Goal: Task Accomplishment & Management: Manage account settings

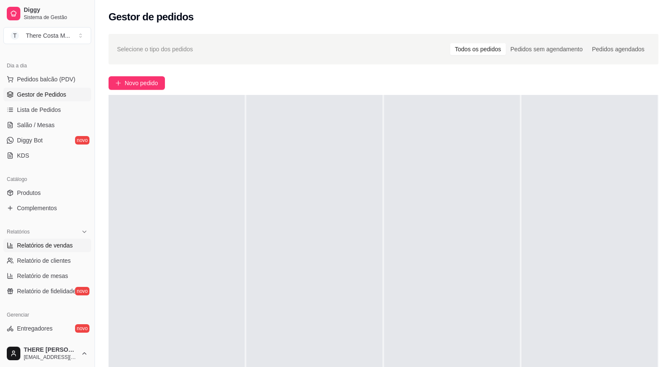
scroll to position [127, 0]
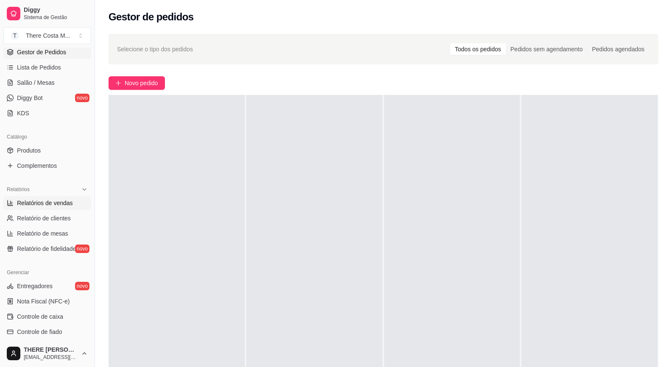
click at [63, 199] on span "Relatórios de vendas" at bounding box center [45, 203] width 56 height 8
select select "ALL"
select select "0"
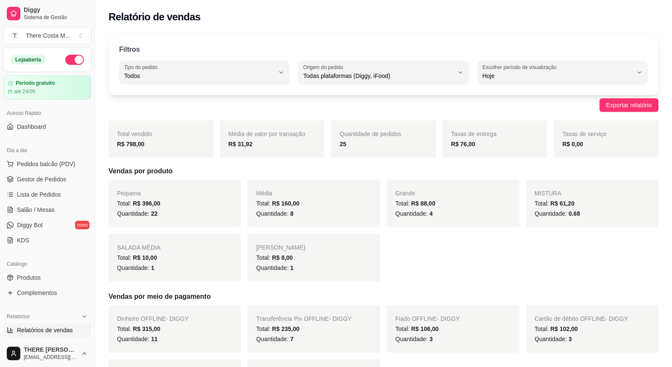
click at [65, 59] on button "button" at bounding box center [74, 60] width 19 height 10
click at [28, 163] on span "Pedidos balcão (PDV)" at bounding box center [46, 164] width 59 height 8
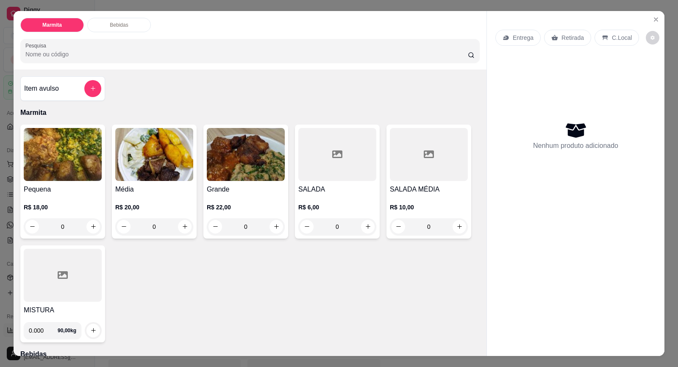
click at [111, 25] on p "Bebidas" at bounding box center [119, 25] width 18 height 7
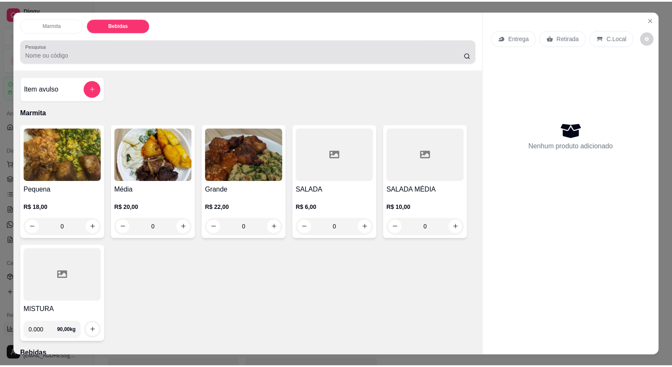
scroll to position [16, 0]
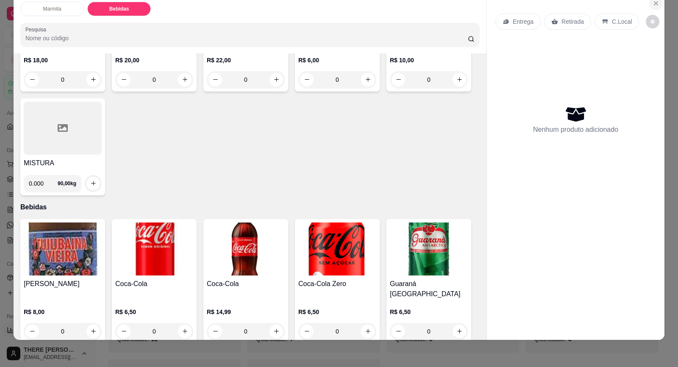
click at [654, 5] on icon "Close" at bounding box center [656, 3] width 7 height 7
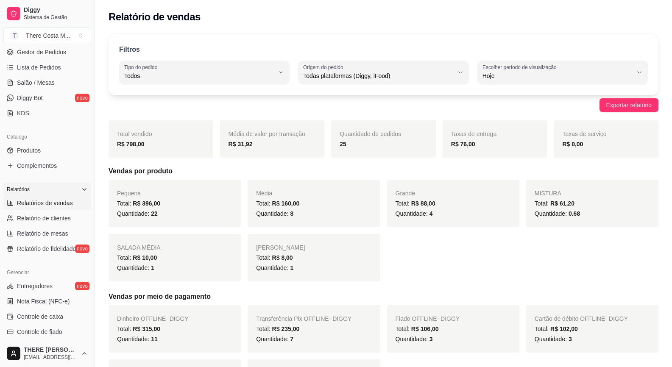
scroll to position [243, 0]
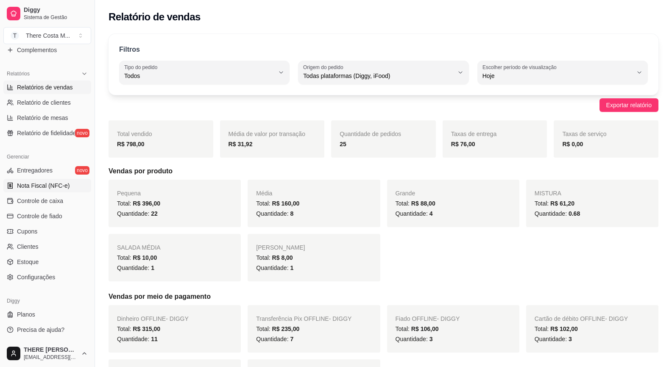
click at [38, 184] on span "Nota Fiscal (NFC-e)" at bounding box center [43, 185] width 53 height 8
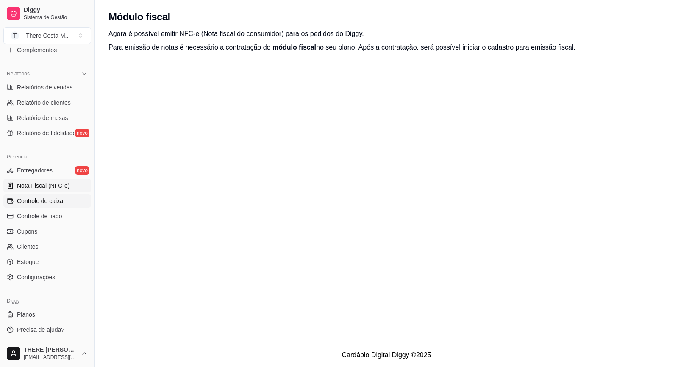
click at [47, 204] on span "Controle de caixa" at bounding box center [40, 201] width 46 height 8
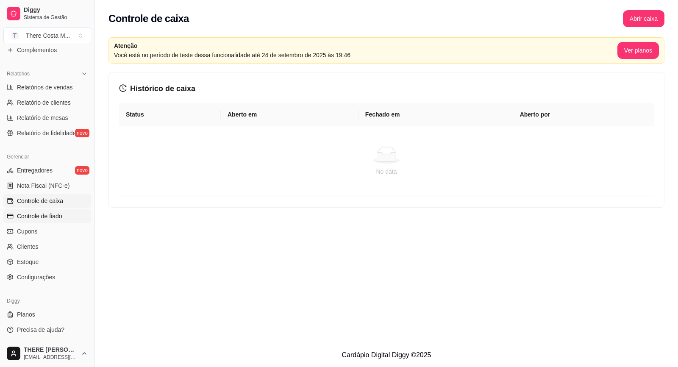
click at [44, 215] on span "Controle de fiado" at bounding box center [39, 216] width 45 height 8
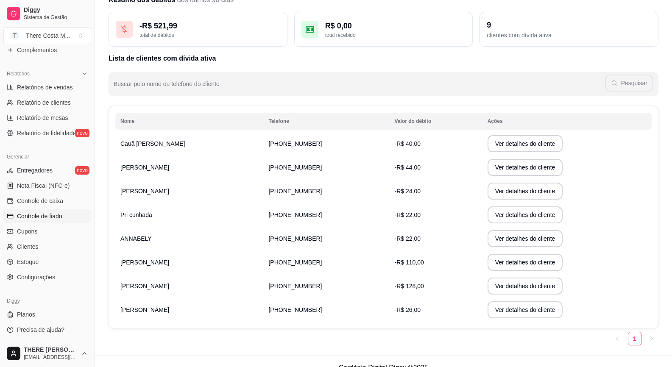
scroll to position [55, 0]
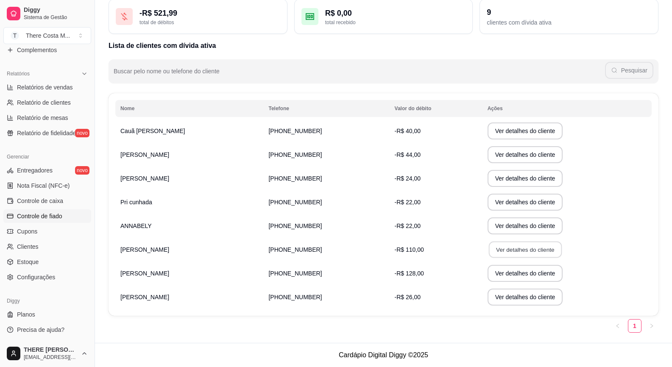
click at [526, 252] on button "Ver detalhes do cliente" at bounding box center [525, 250] width 73 height 17
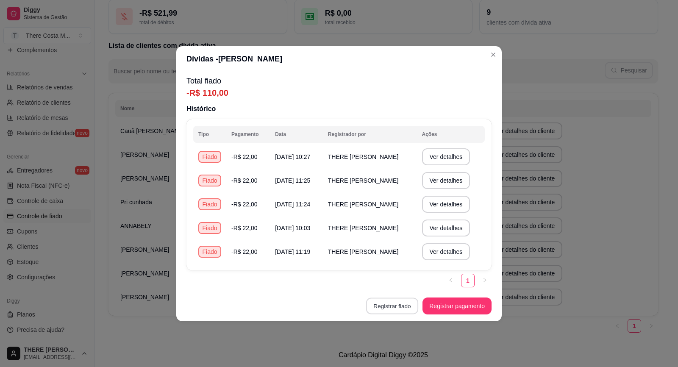
click at [398, 309] on button "Registrar fiado" at bounding box center [392, 306] width 52 height 17
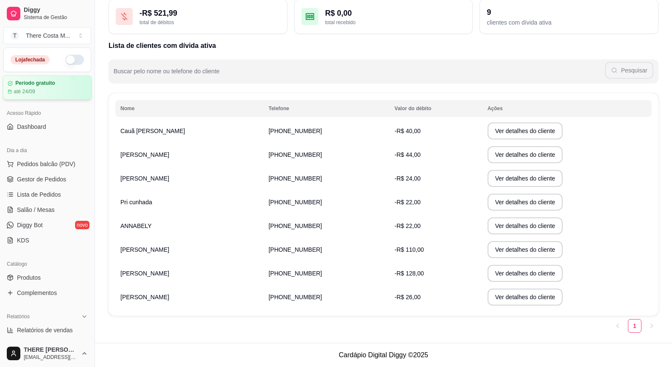
scroll to position [0, 0]
